Goal: Task Accomplishment & Management: Manage account settings

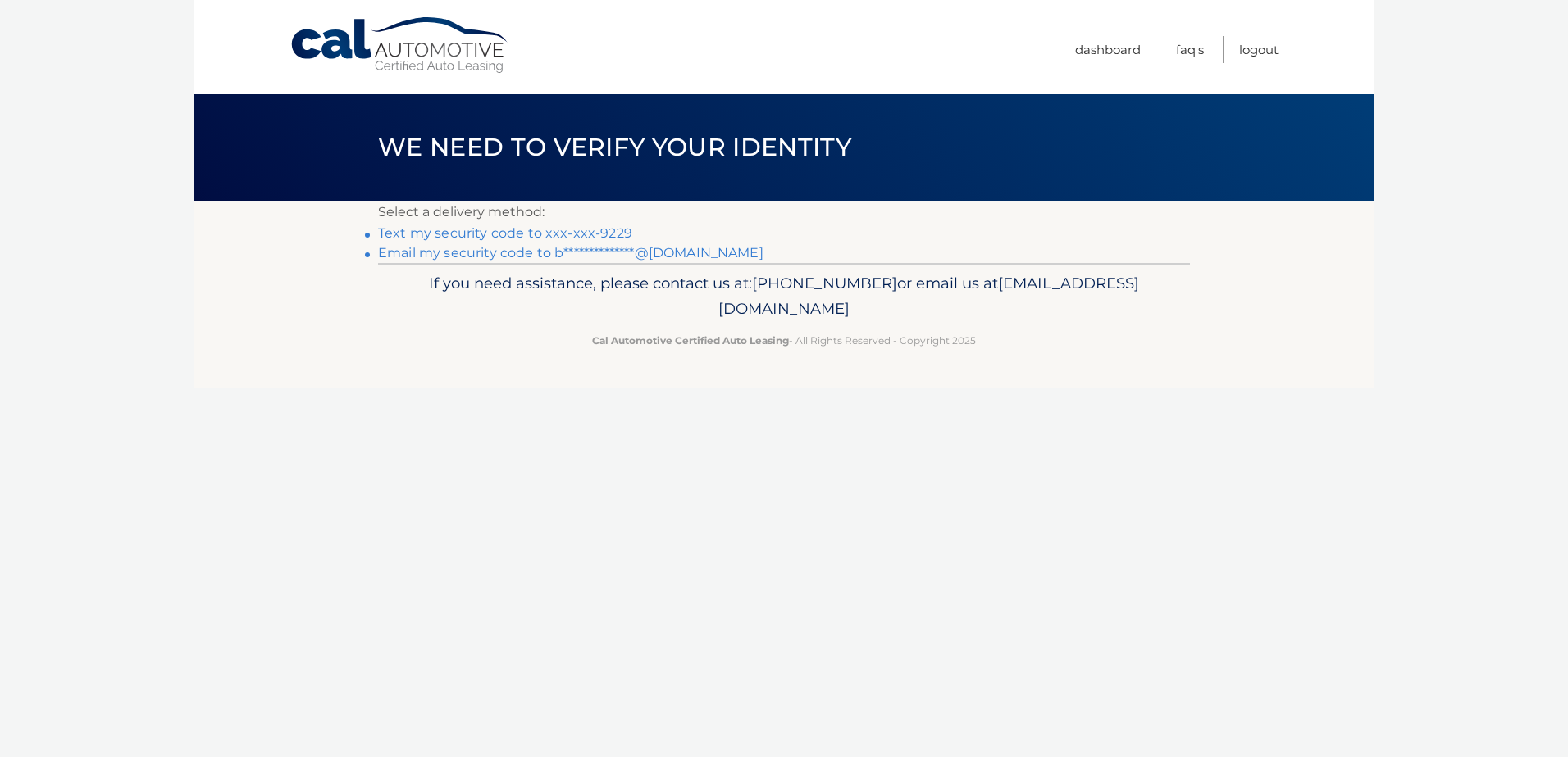
click at [527, 231] on link "Text my security code to xxx-xxx-9229" at bounding box center [504, 232] width 254 height 16
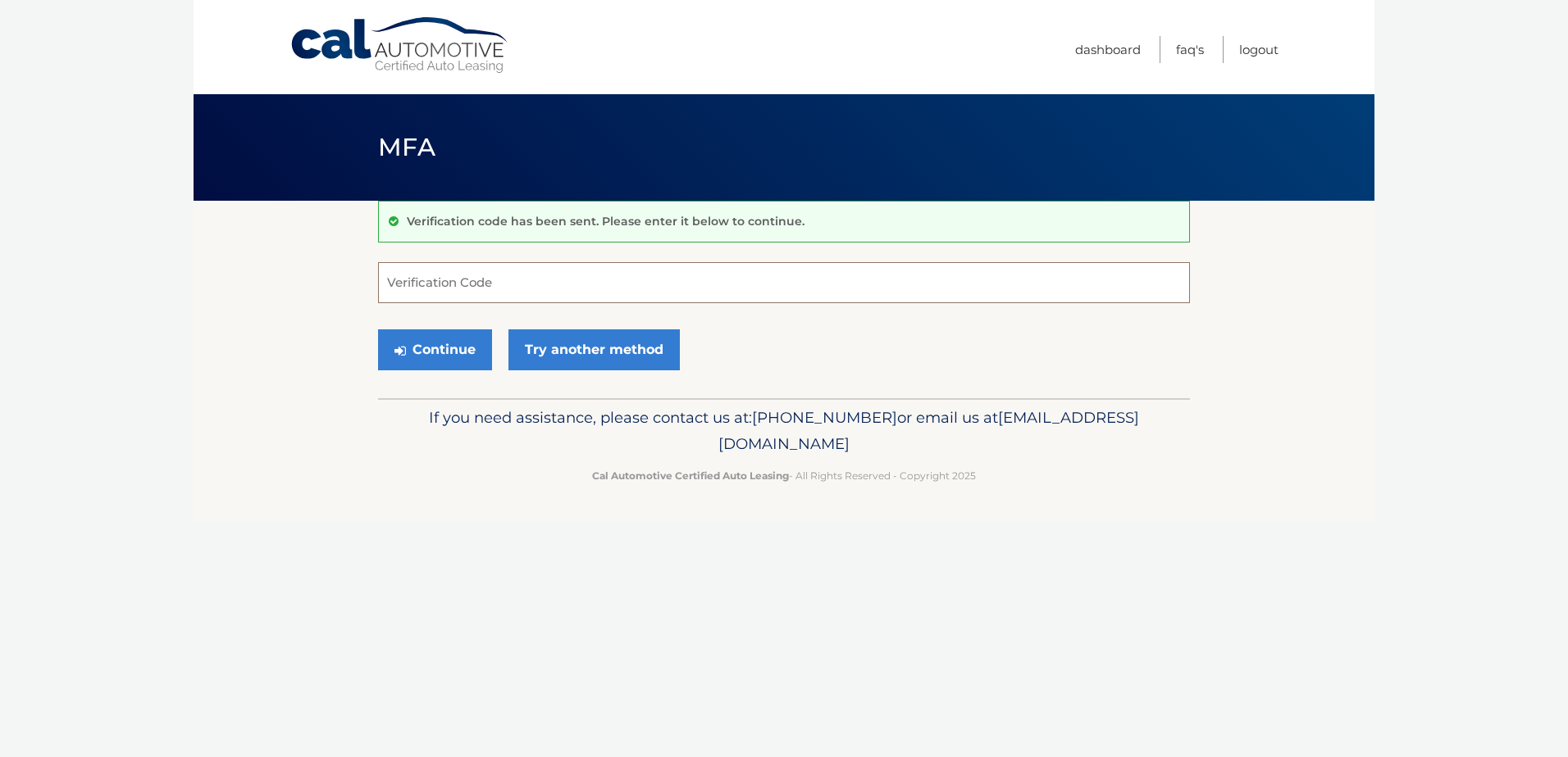
click at [537, 280] on input "Verification Code" at bounding box center [784, 283] width 811 height 41
type input "332029"
click at [461, 346] on button "Continue" at bounding box center [435, 350] width 114 height 41
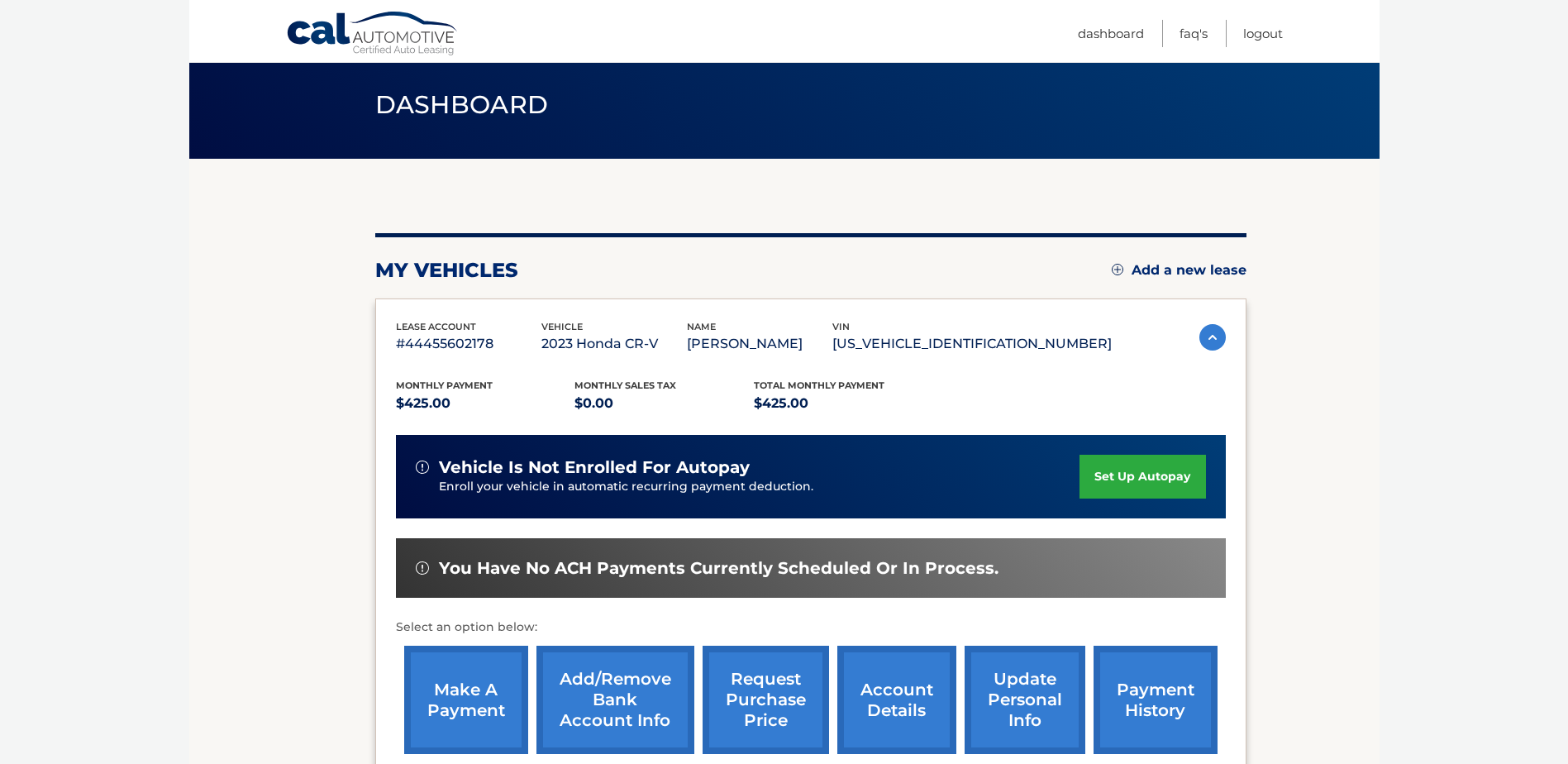
scroll to position [83, 0]
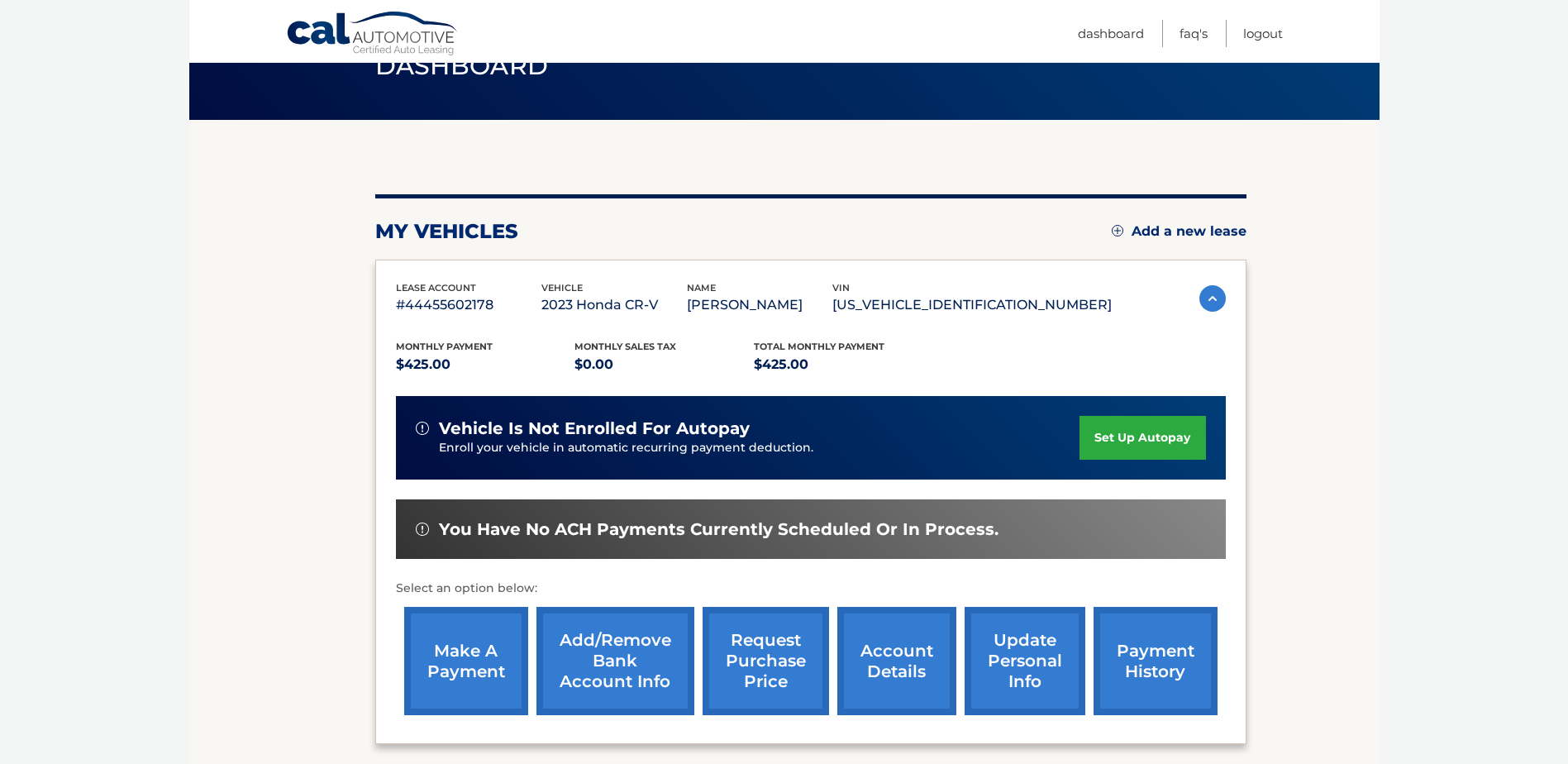
click at [460, 657] on link "make a payment" at bounding box center [466, 661] width 124 height 108
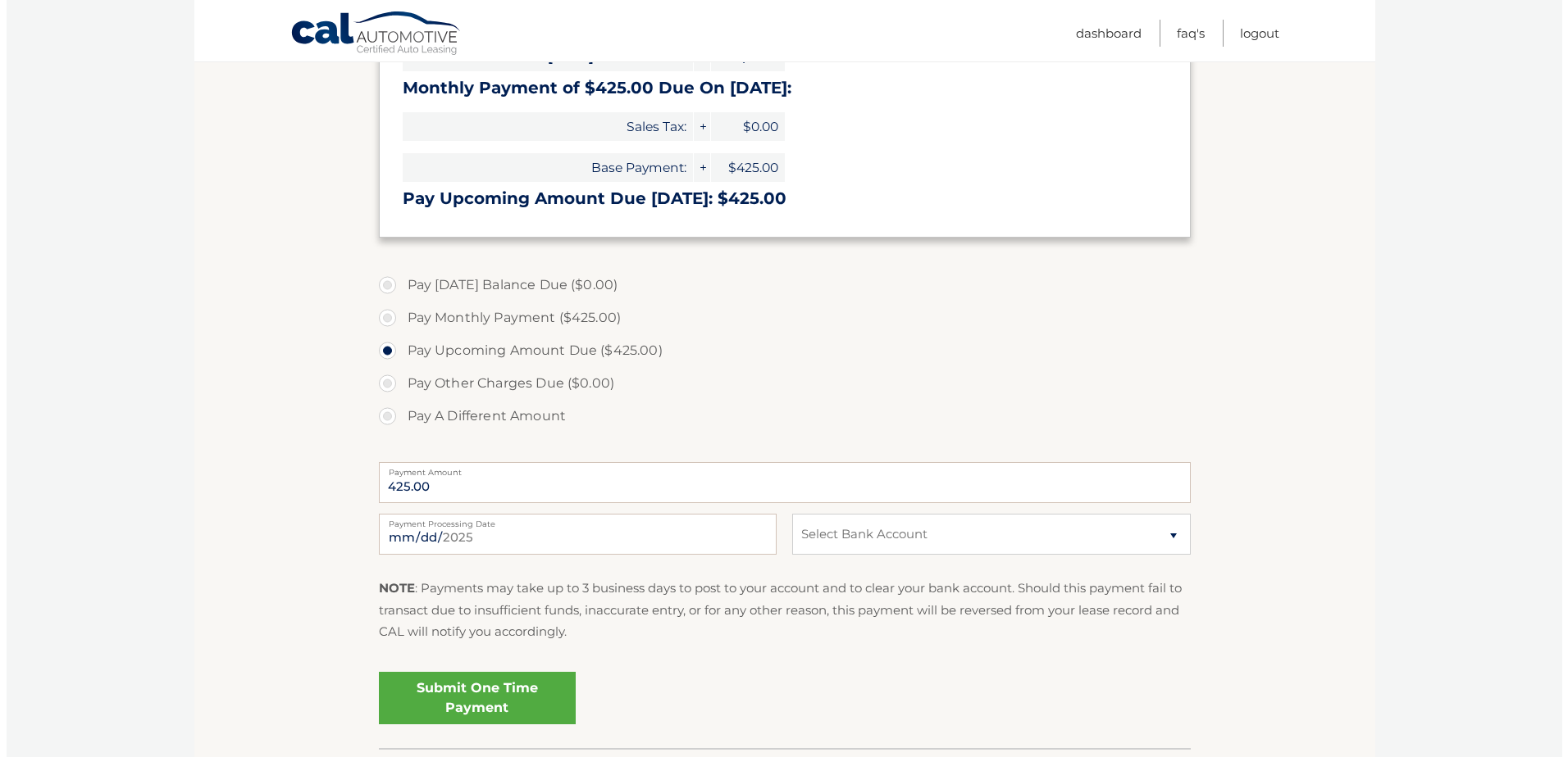
scroll to position [327, 0]
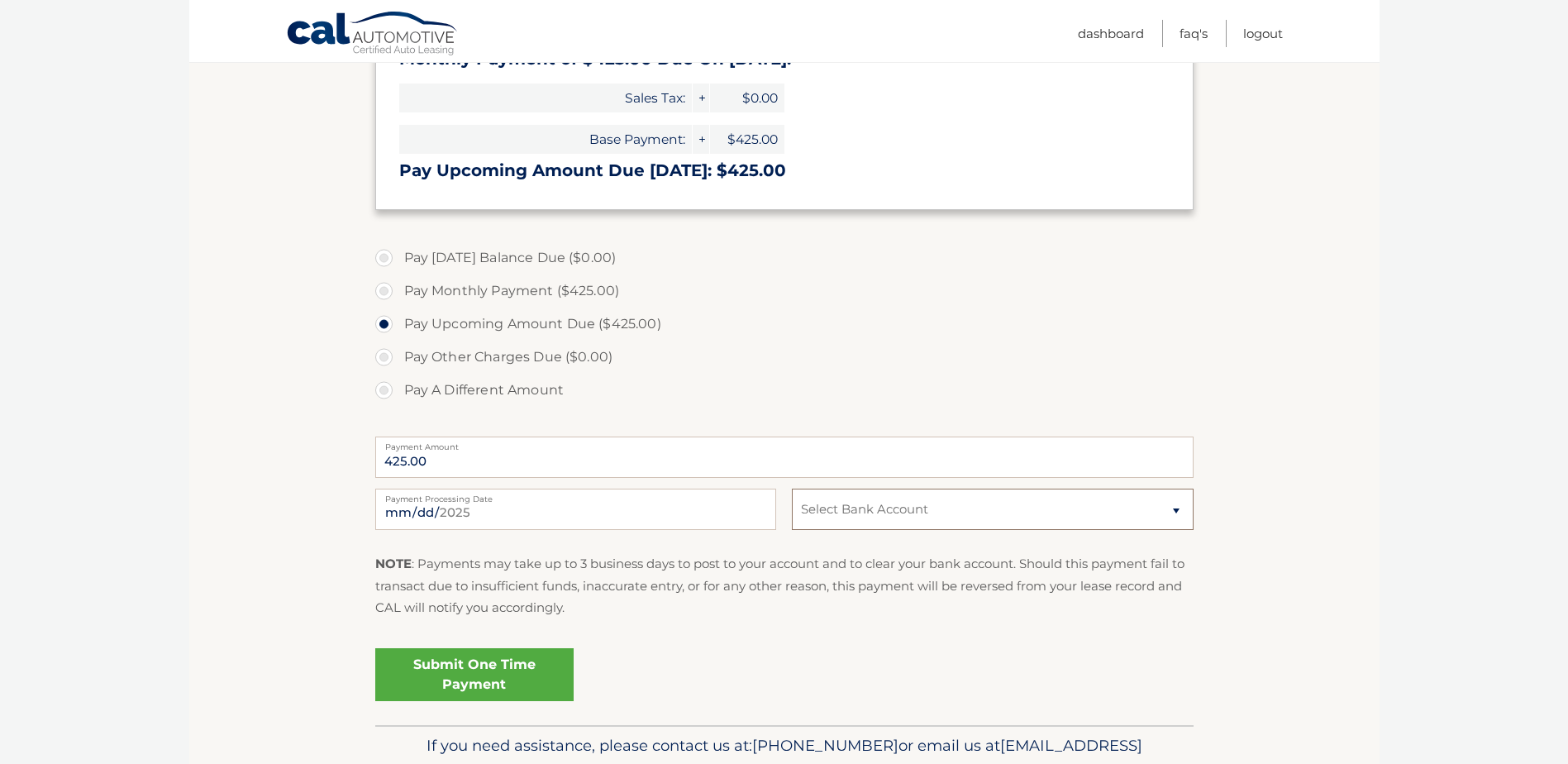
click at [1179, 511] on select "Select Bank Account Checking SANTANDER *****2149 Checking SANTANDER *****9497" at bounding box center [992, 510] width 401 height 41
select select "ZjZlY2U5ZDMtMjcyYy00OTY0LTk2YzUtOTkzZGQ2YTY1Mzk2"
click at [792, 489] on select "Select Bank Account Checking SANTANDER *****2149 Checking SANTANDER *****9497" at bounding box center [992, 510] width 401 height 41
click at [515, 659] on link "Submit One Time Payment" at bounding box center [474, 675] width 198 height 53
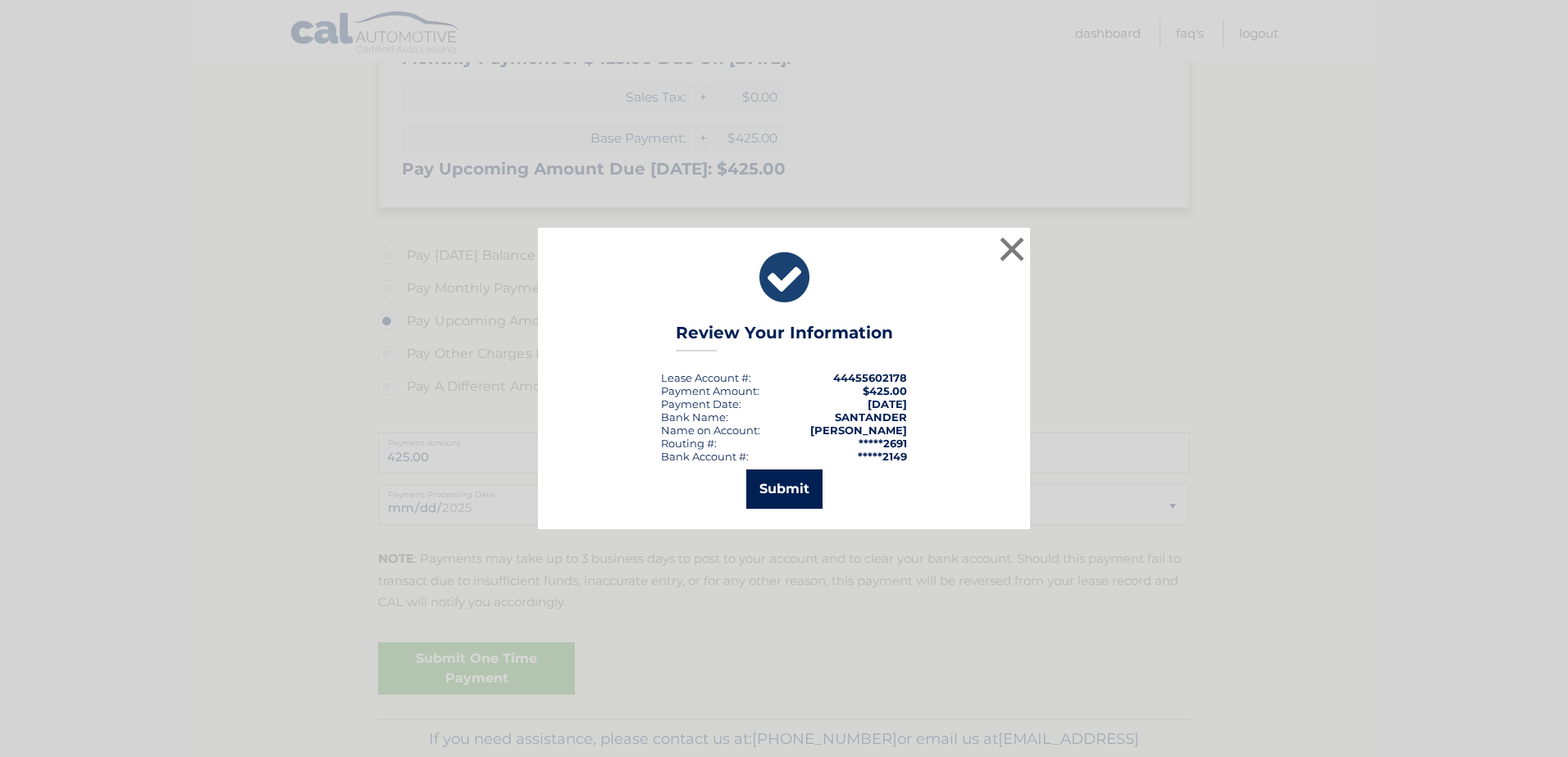
click at [789, 495] on button "Submit" at bounding box center [784, 489] width 76 height 39
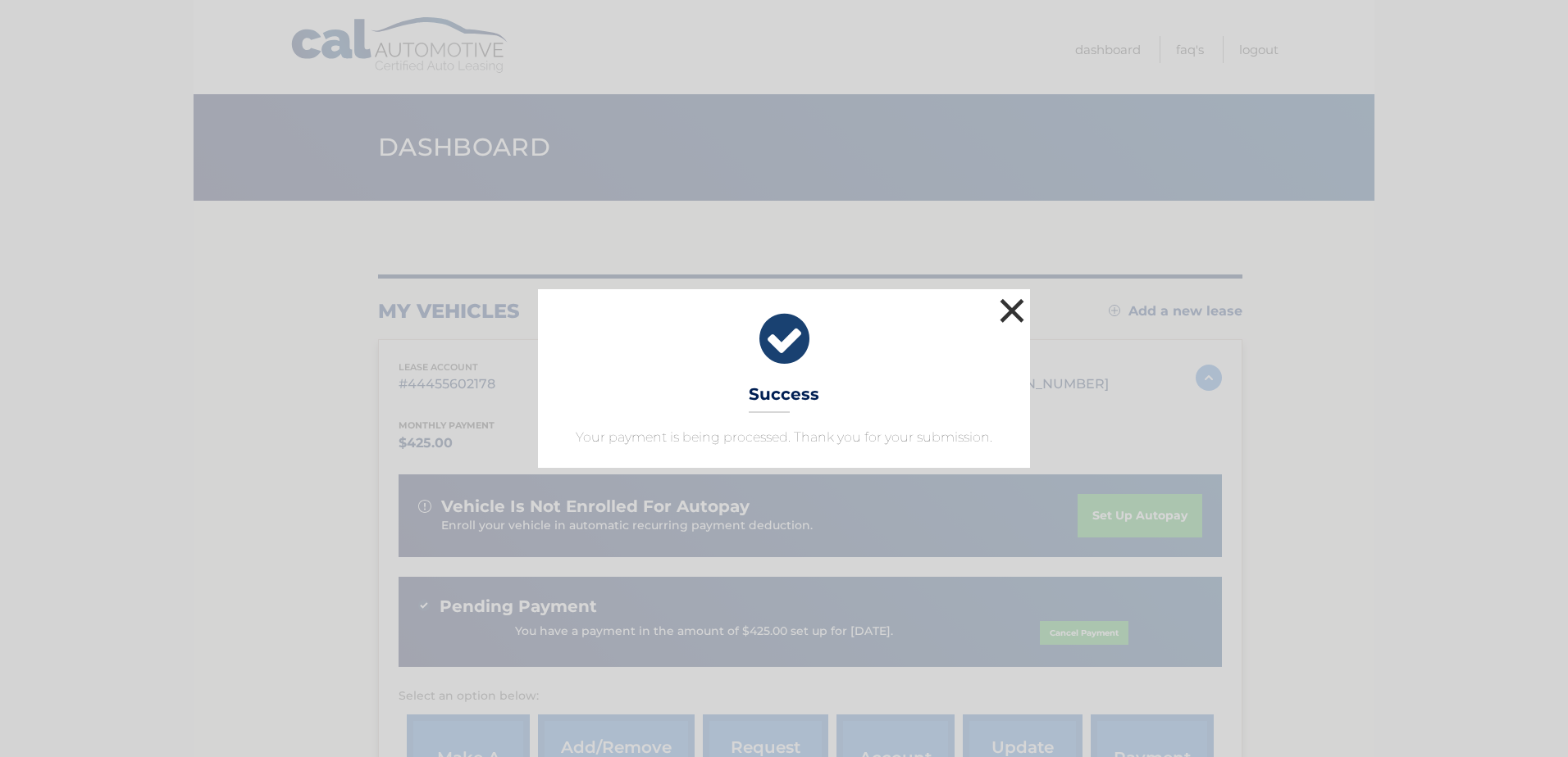
click at [1016, 313] on button "×" at bounding box center [1012, 310] width 33 height 33
